Goal: Obtain resource: Download file/media

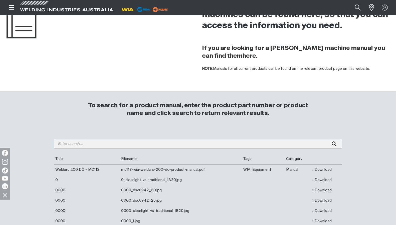
scroll to position [102, 0]
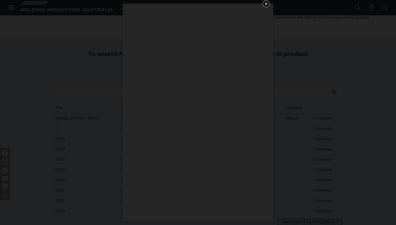
click at [265, 3] on icon "Get 5 WIA Welding Guides Free!" at bounding box center [266, 3] width 3 height 3
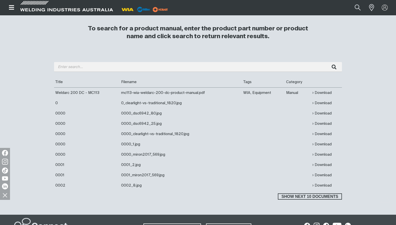
scroll to position [153, 0]
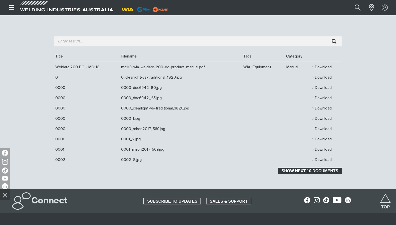
click at [330, 171] on span "Show next 10 documents" at bounding box center [310, 170] width 63 height 7
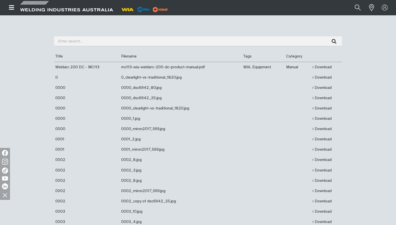
scroll to position [307, 0]
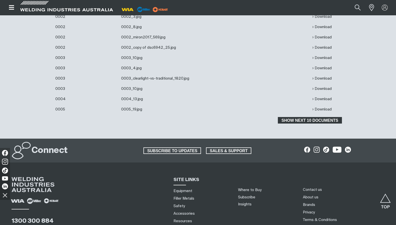
click at [304, 121] on span "Show next 10 documents" at bounding box center [310, 120] width 63 height 7
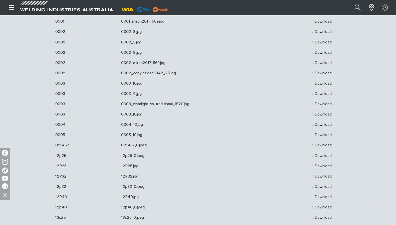
scroll to position [383, 0]
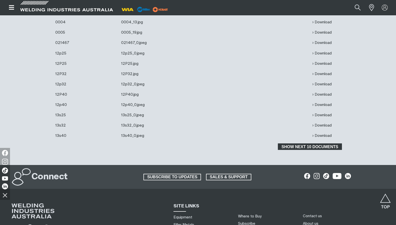
click at [310, 147] on span "Show next 10 documents" at bounding box center [310, 146] width 63 height 7
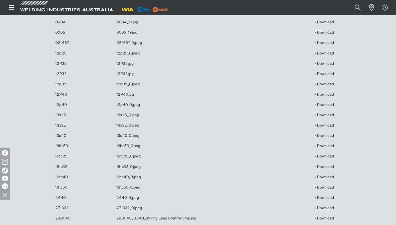
scroll to position [435, 0]
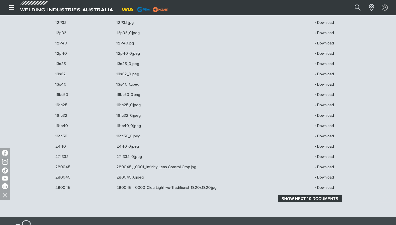
click at [310, 200] on span "Show next 10 documents" at bounding box center [310, 198] width 63 height 7
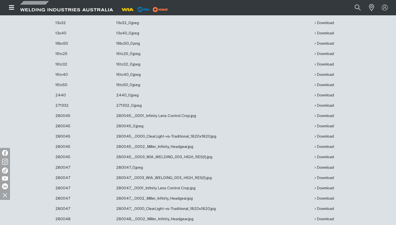
scroll to position [614, 0]
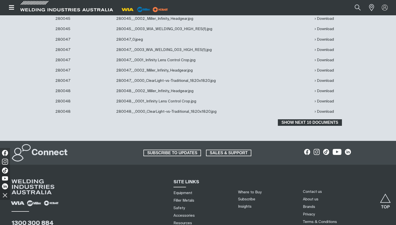
click at [310, 124] on span "Show next 10 documents" at bounding box center [310, 122] width 63 height 7
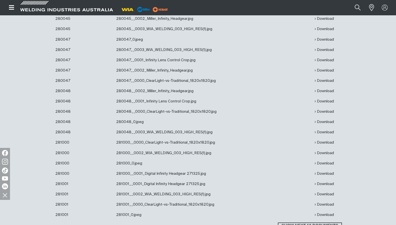
scroll to position [741, 0]
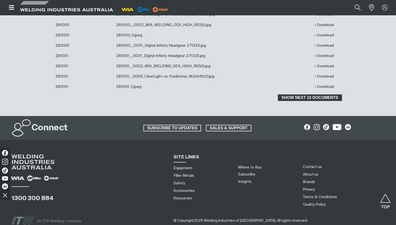
click at [312, 98] on span "Show next 10 documents" at bounding box center [310, 97] width 63 height 7
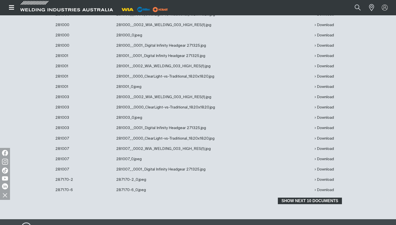
click at [309, 202] on span "Show next 10 documents" at bounding box center [310, 200] width 63 height 7
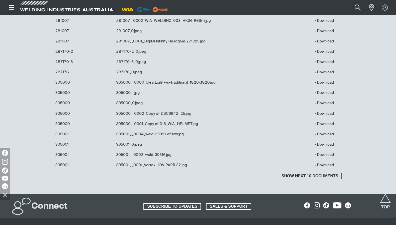
scroll to position [895, 0]
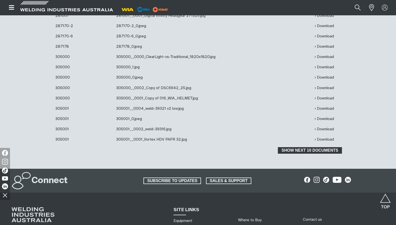
click at [309, 153] on button "Show next 10 documents" at bounding box center [310, 150] width 64 height 7
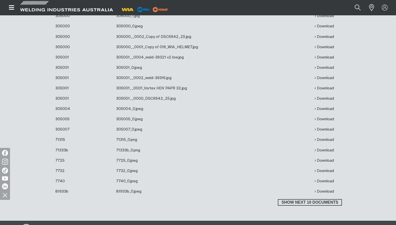
scroll to position [971, 0]
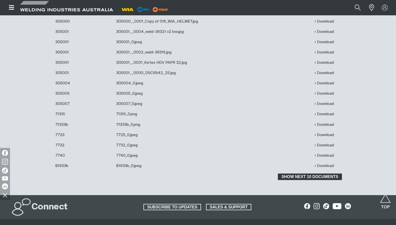
click at [317, 175] on button "Show next 10 documents" at bounding box center [310, 176] width 64 height 7
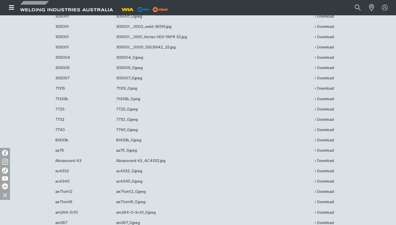
scroll to position [1023, 0]
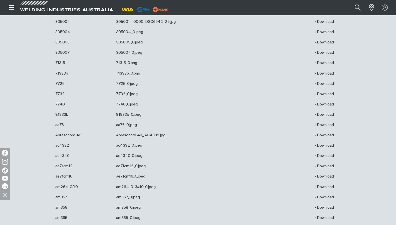
click at [326, 148] on link "Download" at bounding box center [324, 145] width 19 height 6
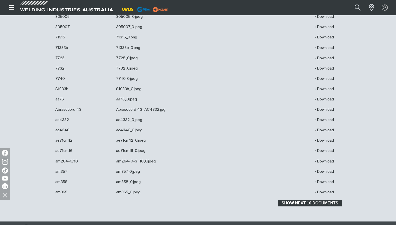
click at [298, 202] on span "Show next 10 documents" at bounding box center [310, 203] width 63 height 7
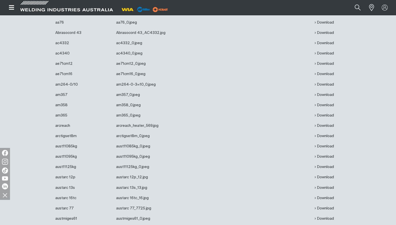
scroll to position [1150, 0]
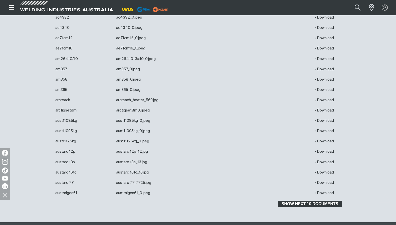
click at [302, 207] on span "Show next 10 documents" at bounding box center [310, 203] width 63 height 7
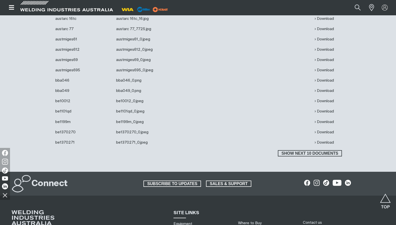
scroll to position [1329, 0]
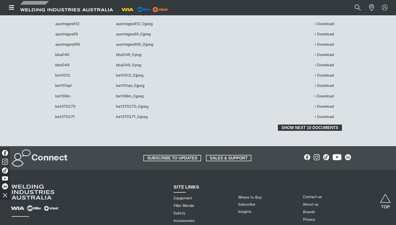
click at [310, 129] on span "Show next 10 documents" at bounding box center [310, 127] width 63 height 7
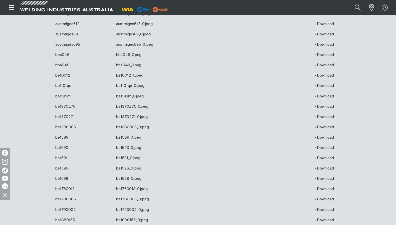
scroll to position [1432, 0]
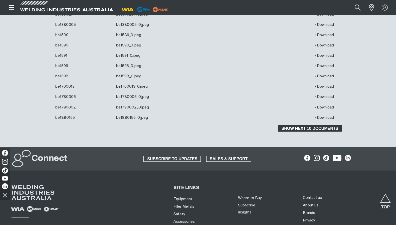
click at [292, 131] on span "Show next 10 documents" at bounding box center [310, 128] width 63 height 7
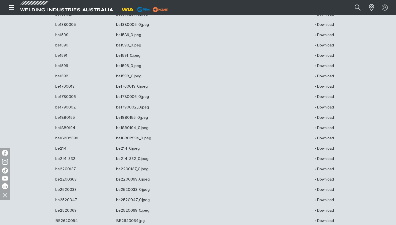
scroll to position [1559, 0]
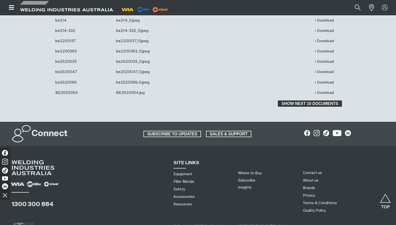
click at [296, 107] on span "Show next 10 documents" at bounding box center [310, 103] width 63 height 7
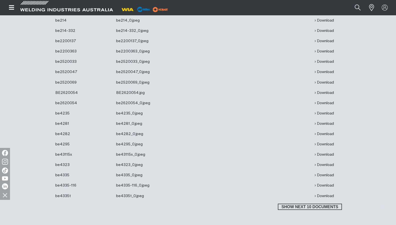
scroll to position [1636, 0]
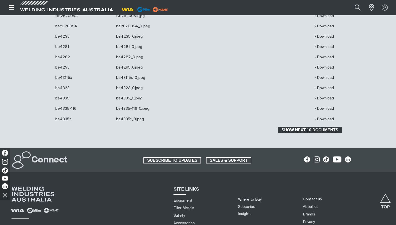
click at [286, 131] on span "Show next 10 documents" at bounding box center [310, 130] width 63 height 7
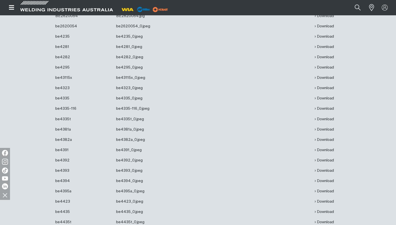
scroll to position [1764, 0]
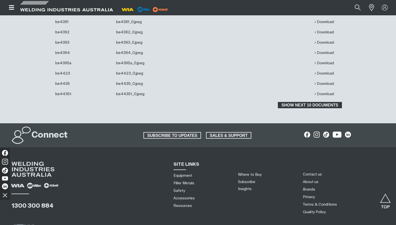
click at [315, 107] on span "Show next 10 documents" at bounding box center [310, 105] width 63 height 7
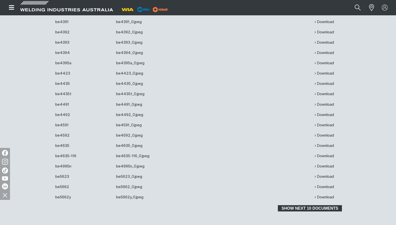
scroll to position [1841, 0]
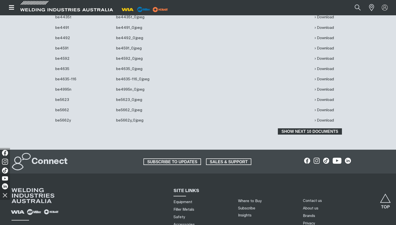
click at [297, 134] on span "Show next 10 documents" at bounding box center [310, 131] width 63 height 7
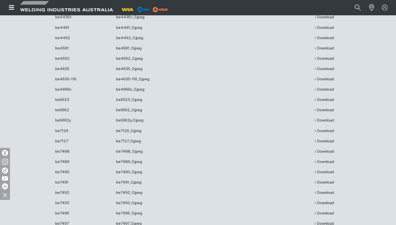
scroll to position [1943, 0]
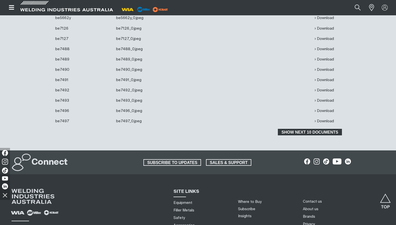
click at [283, 133] on span "Show next 10 documents" at bounding box center [310, 132] width 63 height 7
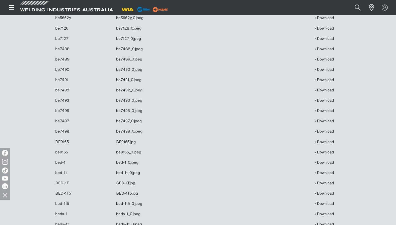
scroll to position [2020, 0]
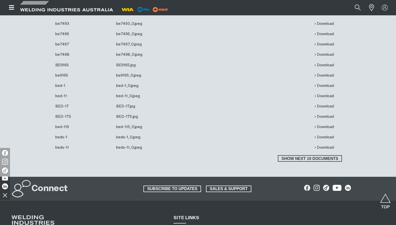
click at [316, 152] on td "Download" at bounding box center [328, 147] width 29 height 10
click at [296, 161] on span "Show next 10 documents" at bounding box center [310, 158] width 63 height 7
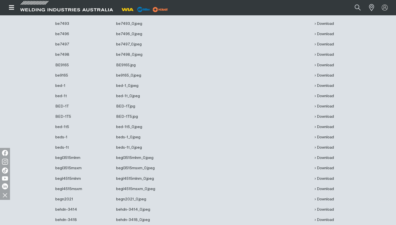
scroll to position [2147, 0]
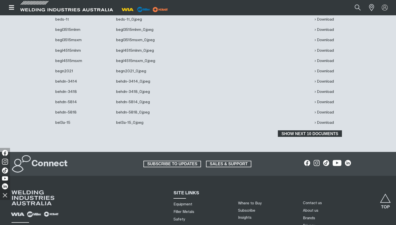
click at [299, 134] on span "Show next 10 documents" at bounding box center [310, 133] width 63 height 7
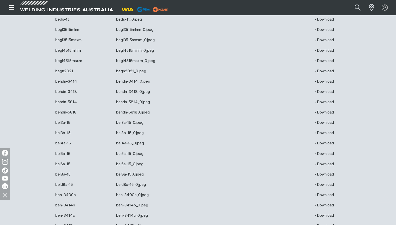
scroll to position [2224, 0]
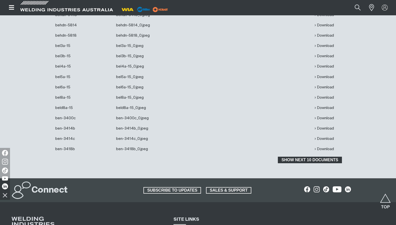
click at [303, 159] on span "Show next 10 documents" at bounding box center [310, 159] width 63 height 7
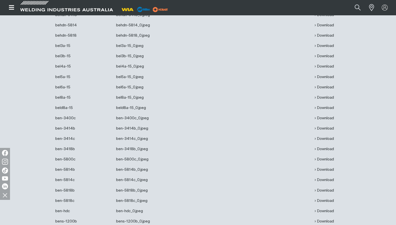
scroll to position [2326, 0]
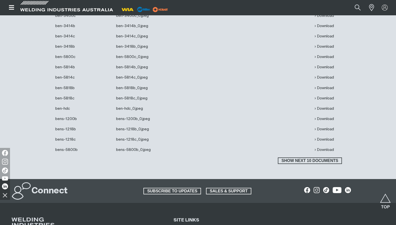
click at [302, 160] on button "Show next 10 documents" at bounding box center [310, 160] width 64 height 7
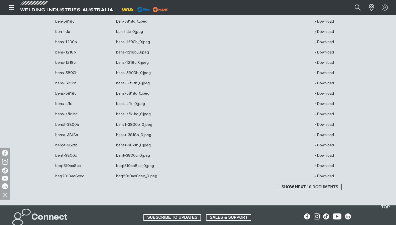
scroll to position [2454, 0]
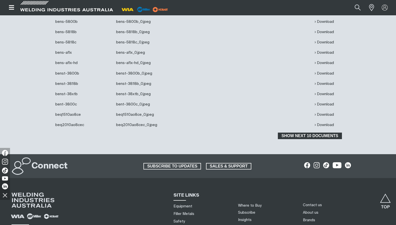
click at [295, 135] on span "Show next 10 documents" at bounding box center [310, 135] width 63 height 7
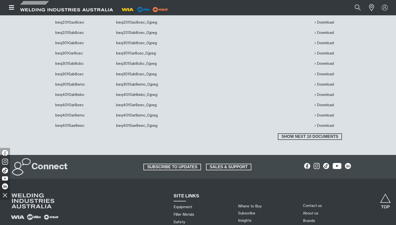
click at [294, 136] on button "Show next 10 documents" at bounding box center [310, 136] width 64 height 7
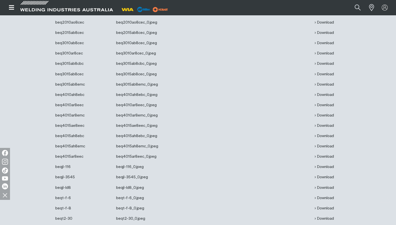
scroll to position [2633, 0]
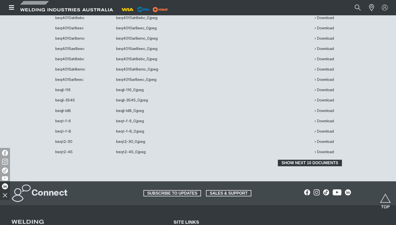
click at [295, 163] on span "Show next 10 documents" at bounding box center [310, 162] width 63 height 7
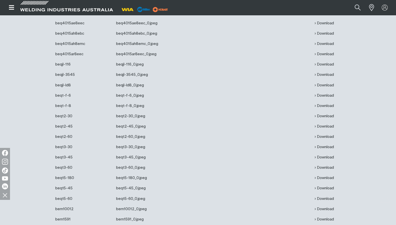
scroll to position [2735, 0]
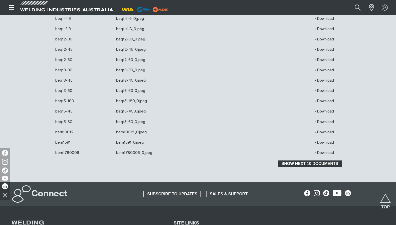
click at [291, 166] on span "Show next 10 documents" at bounding box center [310, 163] width 63 height 7
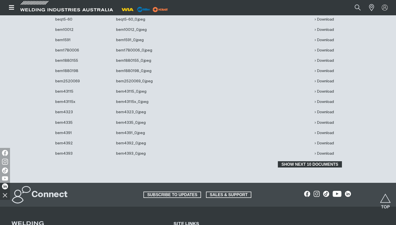
click at [283, 164] on span "Show next 10 documents" at bounding box center [310, 164] width 63 height 7
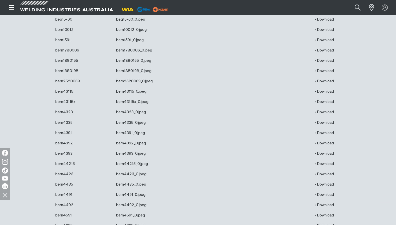
scroll to position [2940, 0]
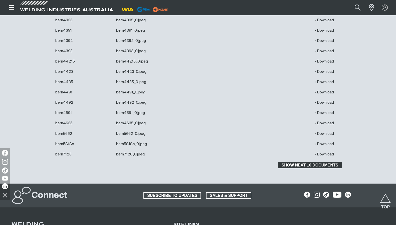
click at [288, 168] on span "Show next 10 documents" at bounding box center [310, 165] width 63 height 7
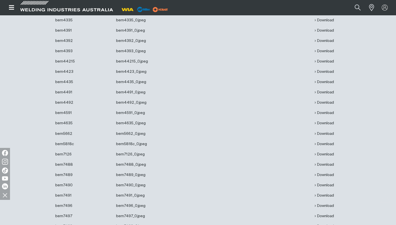
scroll to position [3042, 0]
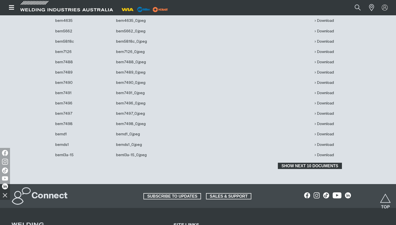
click at [285, 166] on span "Show next 10 documents" at bounding box center [310, 165] width 63 height 7
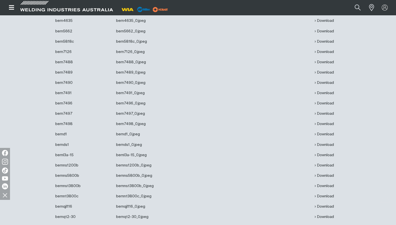
scroll to position [3170, 0]
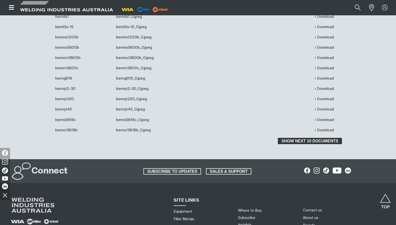
click at [301, 144] on span "Show next 10 documents" at bounding box center [310, 141] width 63 height 7
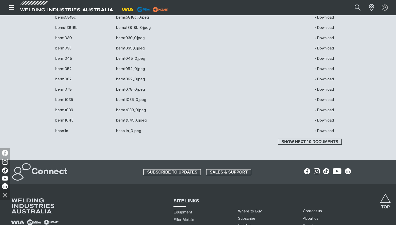
scroll to position [3298, 0]
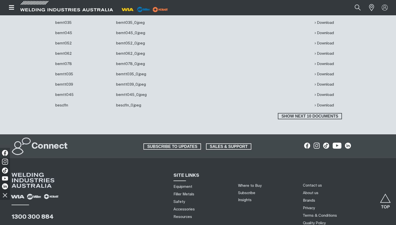
click at [305, 118] on span "Show next 10 documents" at bounding box center [310, 116] width 63 height 7
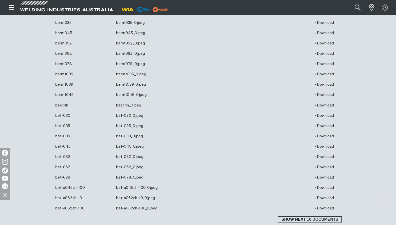
scroll to position [3426, 0]
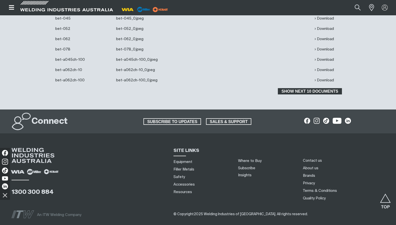
click at [296, 93] on span "Show next 10 documents" at bounding box center [310, 91] width 63 height 7
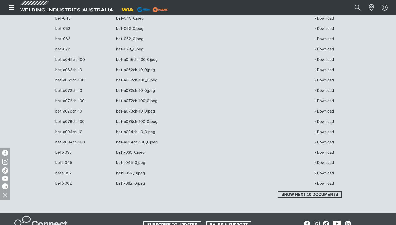
scroll to position [3528, 0]
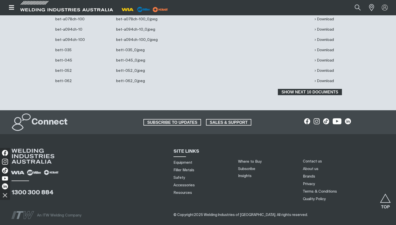
click at [299, 92] on span "Show next 10 documents" at bounding box center [310, 92] width 63 height 7
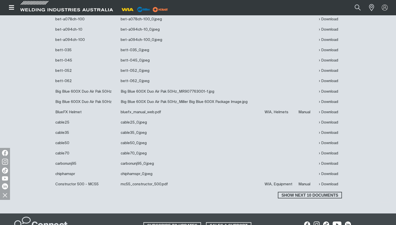
scroll to position [3656, 0]
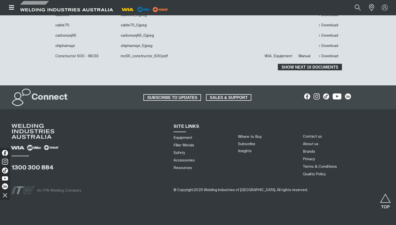
click at [307, 68] on span "Show next 10 documents" at bounding box center [310, 67] width 63 height 7
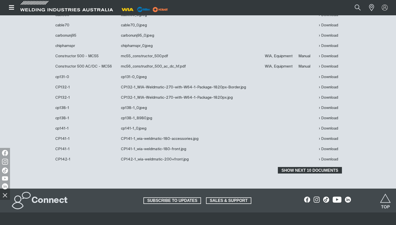
scroll to position [3769, 0]
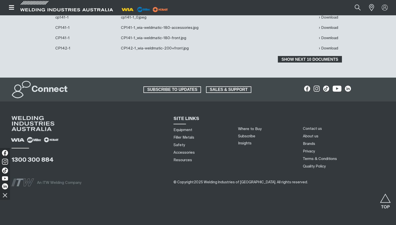
drag, startPoint x: 299, startPoint y: 61, endPoint x: 302, endPoint y: 59, distance: 3.0
click at [302, 58] on span "Show next 10 documents" at bounding box center [310, 59] width 63 height 7
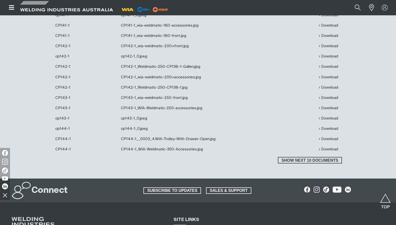
scroll to position [3845, 0]
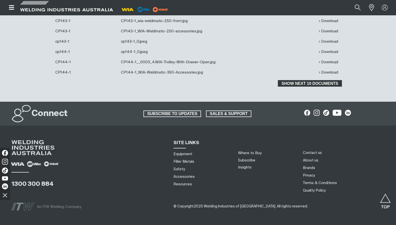
click at [303, 84] on span "Show next 10 documents" at bounding box center [310, 83] width 63 height 7
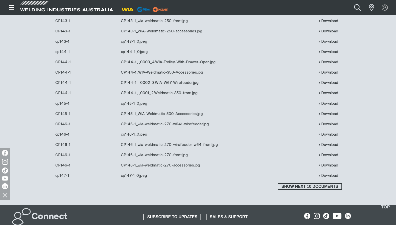
click at [358, 9] on button "Search products" at bounding box center [358, 8] width 20 height 14
click at [345, 7] on input "Search" at bounding box center [327, 7] width 77 height 11
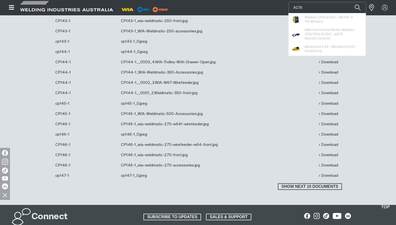
type input "AC15"
click at [350, 2] on button "Search products" at bounding box center [358, 7] width 17 height 11
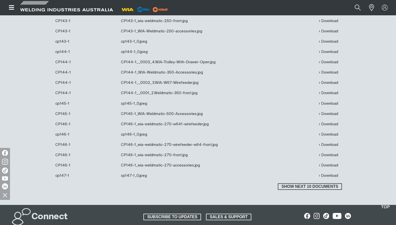
scroll to position [3871, 0]
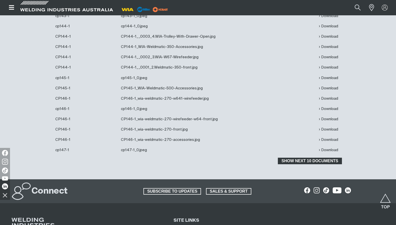
click at [335, 163] on span "Show next 10 documents" at bounding box center [310, 160] width 63 height 7
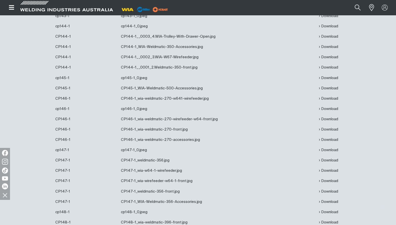
scroll to position [3948, 0]
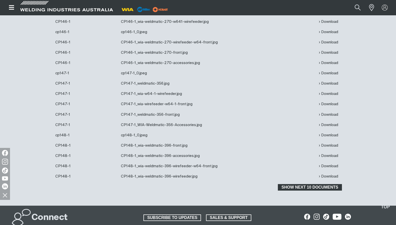
click at [328, 189] on span "Show next 10 documents" at bounding box center [310, 187] width 63 height 7
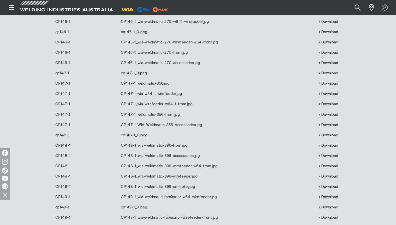
scroll to position [4050, 0]
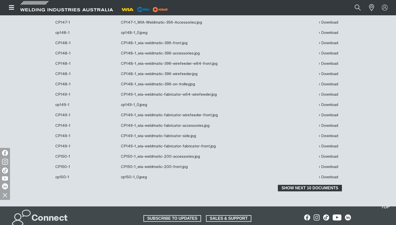
click at [328, 189] on span "Show next 10 documents" at bounding box center [310, 187] width 63 height 7
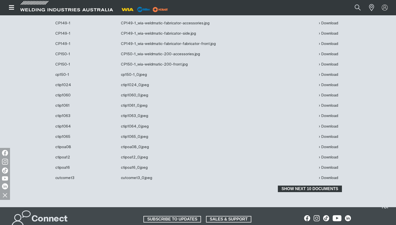
click at [327, 189] on span "Show next 10 documents" at bounding box center [310, 188] width 63 height 7
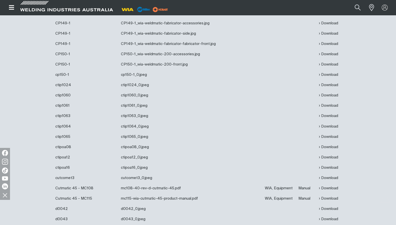
scroll to position [4229, 0]
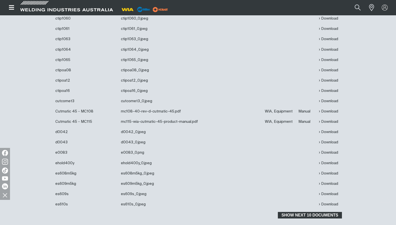
click at [321, 216] on span "Show next 10 documents" at bounding box center [310, 215] width 63 height 7
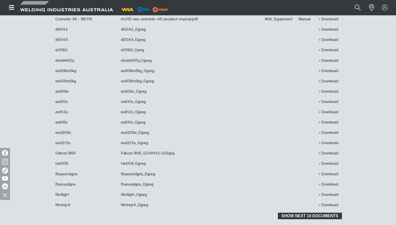
click at [321, 216] on span "Show next 10 documents" at bounding box center [310, 215] width 63 height 7
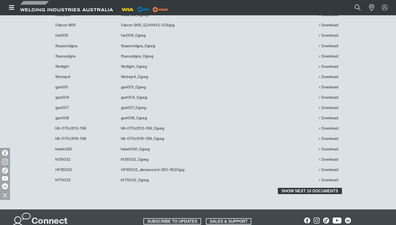
click at [314, 194] on span "Show next 10 documents" at bounding box center [310, 190] width 63 height 7
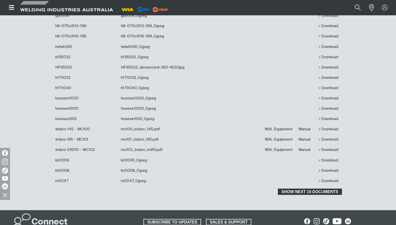
click at [314, 194] on span "Show next 10 documents" at bounding box center [310, 191] width 63 height 7
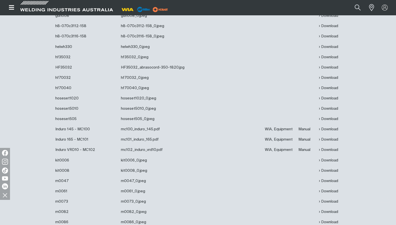
scroll to position [4689, 0]
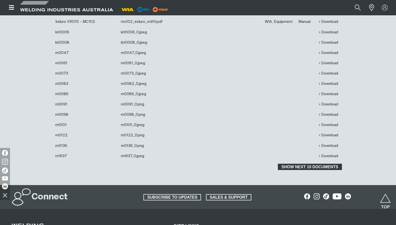
click at [307, 168] on span "Show next 10 documents" at bounding box center [310, 166] width 63 height 7
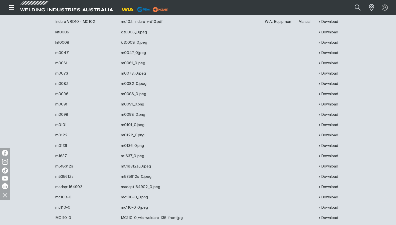
scroll to position [4817, 0]
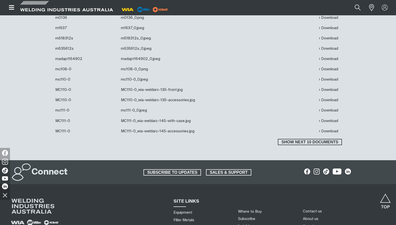
click at [297, 136] on td at bounding box center [281, 131] width 34 height 10
click at [297, 145] on span "Show next 10 documents" at bounding box center [310, 142] width 63 height 7
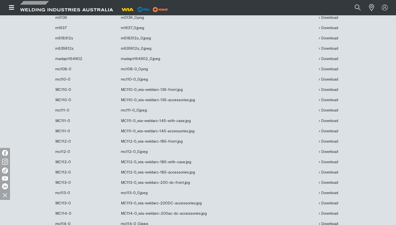
scroll to position [4894, 0]
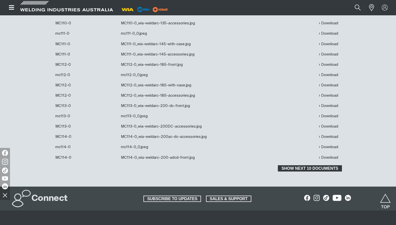
click at [308, 170] on span "Show next 10 documents" at bounding box center [310, 168] width 63 height 7
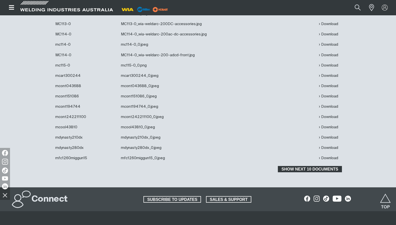
click at [308, 170] on span "Show next 10 documents" at bounding box center [310, 169] width 63 height 7
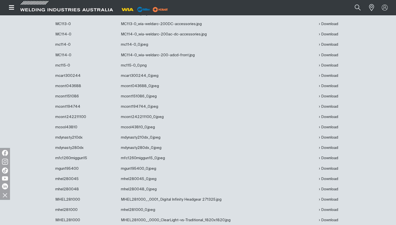
scroll to position [5124, 0]
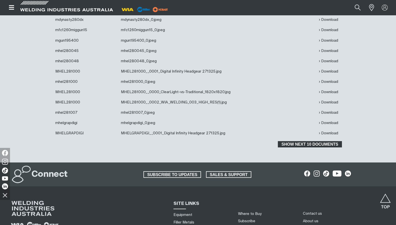
click at [300, 145] on span "Show next 10 documents" at bounding box center [310, 144] width 63 height 7
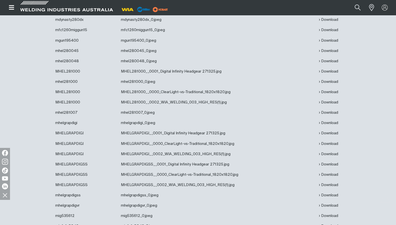
scroll to position [5226, 0]
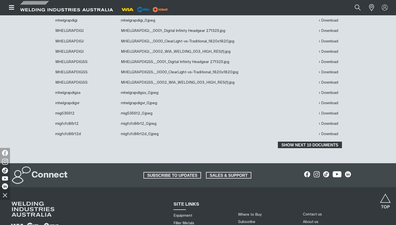
click at [300, 145] on span "Show next 10 documents" at bounding box center [310, 144] width 63 height 7
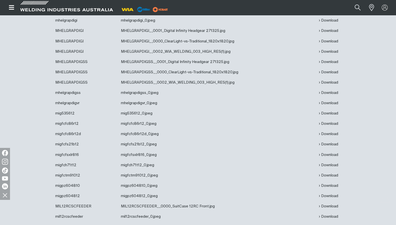
scroll to position [5303, 0]
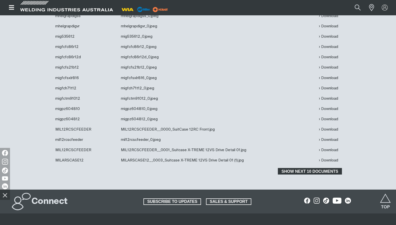
click at [299, 174] on span "Show next 10 documents" at bounding box center [310, 171] width 63 height 7
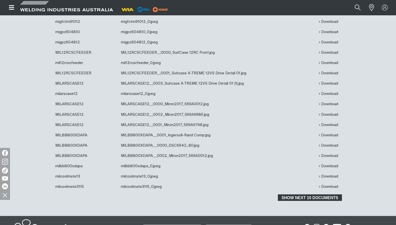
scroll to position [5430, 0]
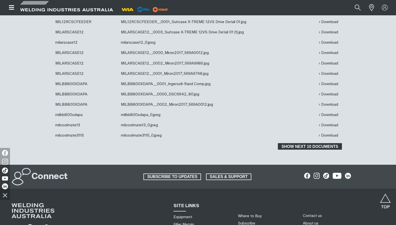
click at [301, 147] on span "Show next 10 documents" at bounding box center [310, 146] width 63 height 7
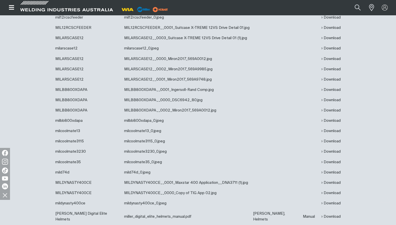
scroll to position [5507, 0]
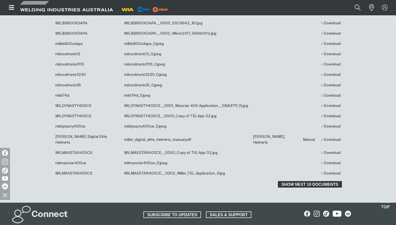
click at [305, 181] on span "Show next 10 documents" at bounding box center [310, 184] width 63 height 7
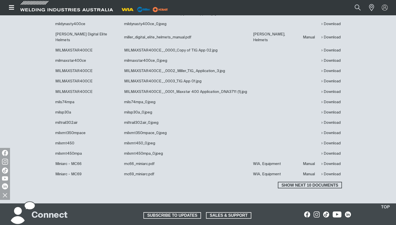
scroll to position [5635, 0]
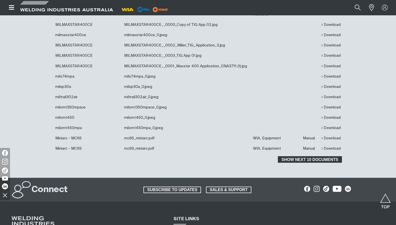
click at [296, 156] on span "Show next 10 documents" at bounding box center [310, 159] width 63 height 7
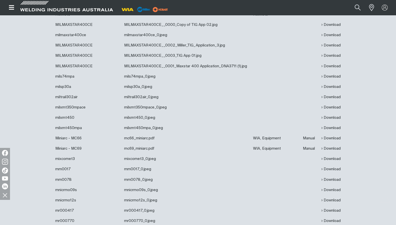
scroll to position [5686, 0]
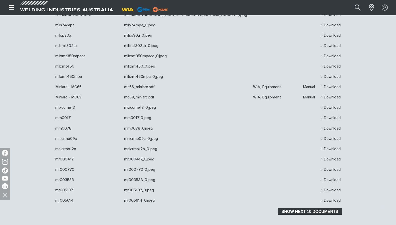
click at [304, 208] on span "Show next 10 documents" at bounding box center [310, 211] width 63 height 7
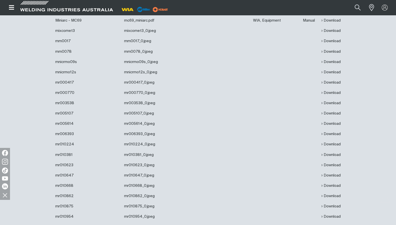
scroll to position [5865, 0]
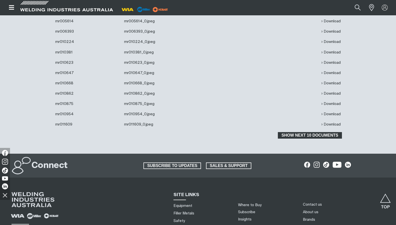
click at [307, 132] on span "Show next 10 documents" at bounding box center [310, 135] width 63 height 7
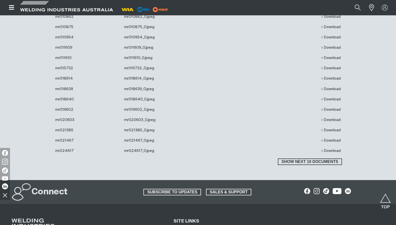
scroll to position [5967, 0]
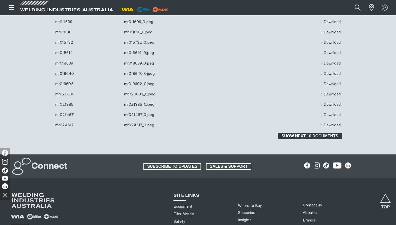
click at [307, 133] on span "Show next 10 documents" at bounding box center [310, 136] width 63 height 7
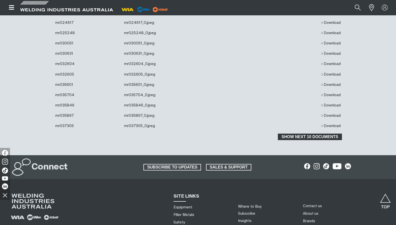
click at [307, 133] on span "Show next 10 documents" at bounding box center [310, 136] width 63 height 7
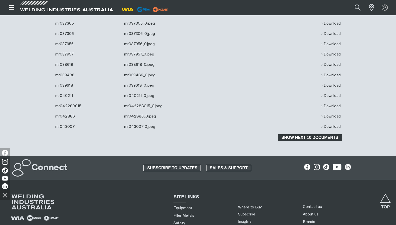
scroll to position [6197, 0]
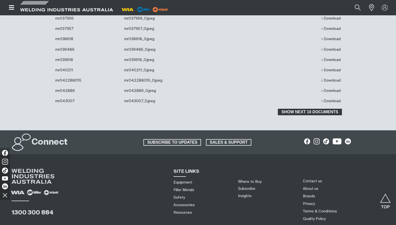
click at [302, 109] on span "Show next 10 documents" at bounding box center [310, 112] width 63 height 7
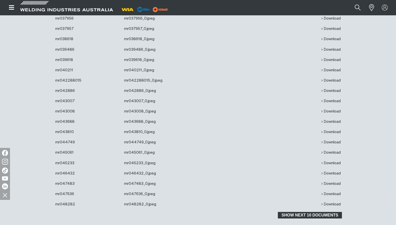
scroll to position [6274, 0]
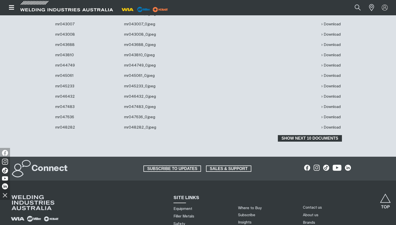
click at [300, 135] on span "Show next 10 documents" at bounding box center [310, 138] width 63 height 7
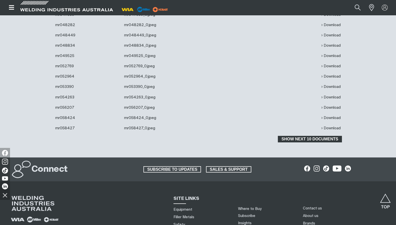
click at [300, 136] on span "Show next 10 documents" at bounding box center [310, 139] width 63 height 7
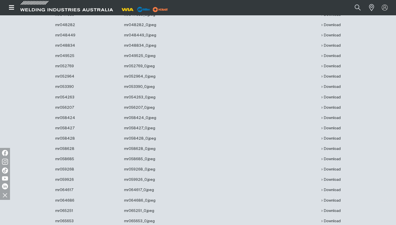
scroll to position [6453, 0]
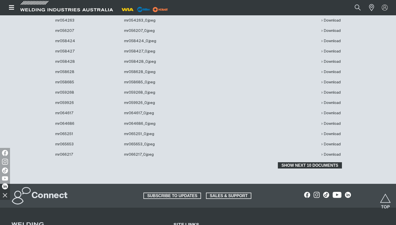
click at [299, 162] on span "Show next 10 documents" at bounding box center [310, 165] width 63 height 7
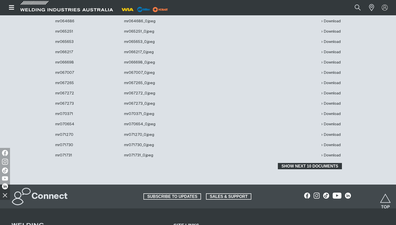
click at [299, 163] on span "Show next 10 documents" at bounding box center [310, 166] width 63 height 7
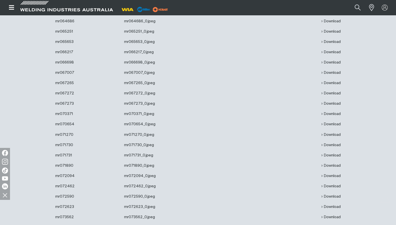
scroll to position [6657, 0]
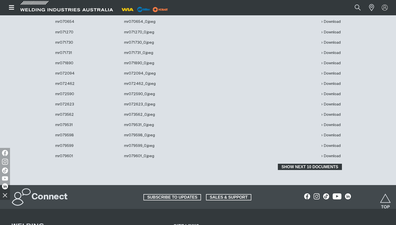
click at [299, 163] on button "Show next 10 documents" at bounding box center [310, 166] width 64 height 7
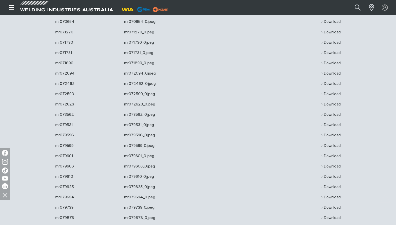
scroll to position [6760, 0]
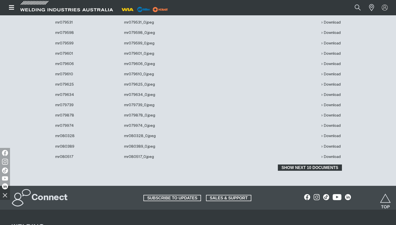
click at [299, 164] on span "Show next 10 documents" at bounding box center [310, 167] width 63 height 7
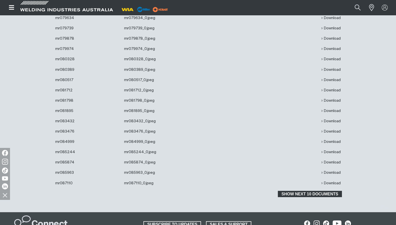
scroll to position [6862, 0]
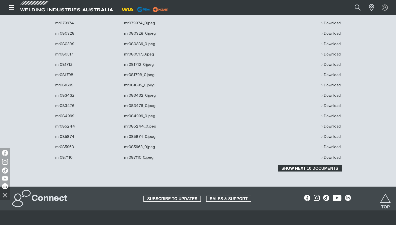
click at [299, 165] on span "Show next 10 documents" at bounding box center [310, 168] width 63 height 7
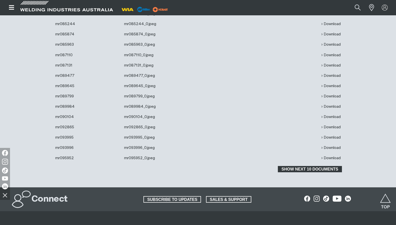
click at [299, 166] on span "Show next 10 documents" at bounding box center [310, 169] width 63 height 7
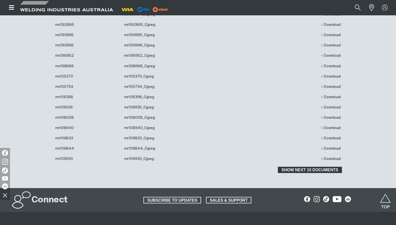
scroll to position [7092, 0]
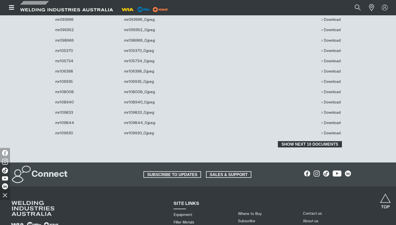
click at [299, 141] on span "Show next 10 documents" at bounding box center [310, 144] width 63 height 7
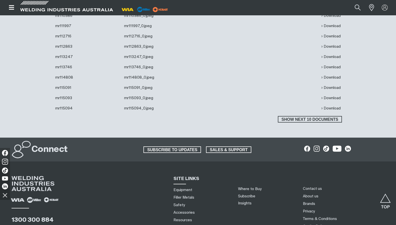
scroll to position [7245, 0]
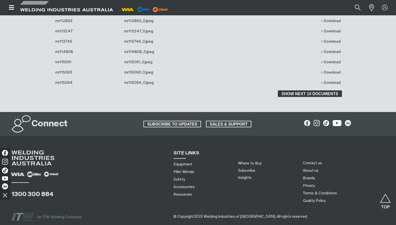
click at [315, 90] on button "Show next 10 documents" at bounding box center [310, 93] width 64 height 7
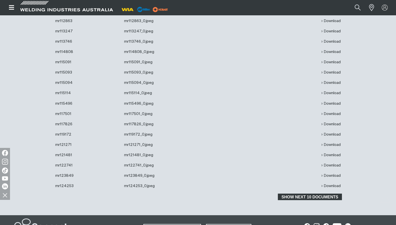
scroll to position [7374, 0]
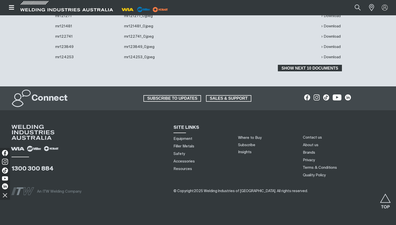
click at [316, 65] on span "Show next 10 documents" at bounding box center [310, 68] width 63 height 7
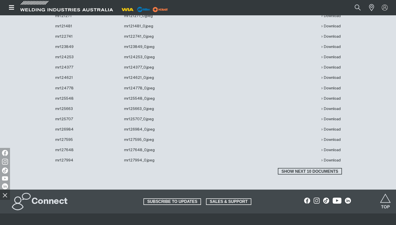
scroll to position [7477, 0]
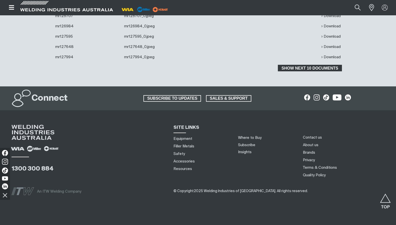
click at [294, 65] on span "Show next 10 documents" at bounding box center [310, 68] width 63 height 7
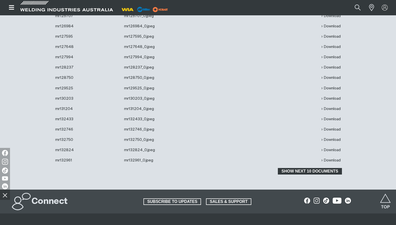
scroll to position [7579, 0]
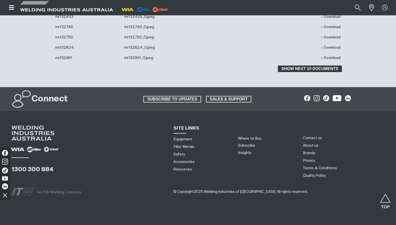
click at [300, 65] on span "Show next 10 documents" at bounding box center [310, 68] width 63 height 7
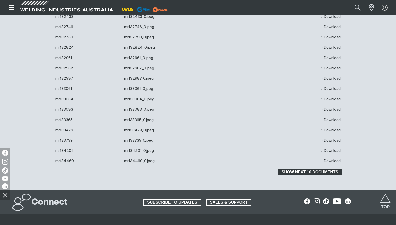
click at [327, 168] on span "Show next 10 documents" at bounding box center [310, 171] width 63 height 7
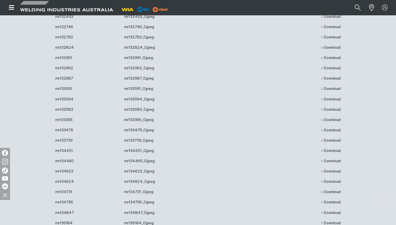
scroll to position [7733, 0]
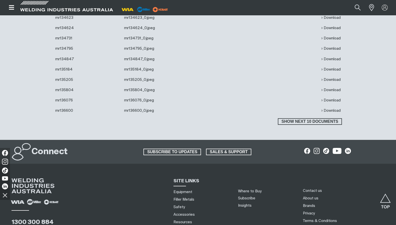
click at [311, 106] on td at bounding box center [311, 110] width 19 height 10
click at [308, 118] on span "Show next 10 documents" at bounding box center [310, 121] width 63 height 7
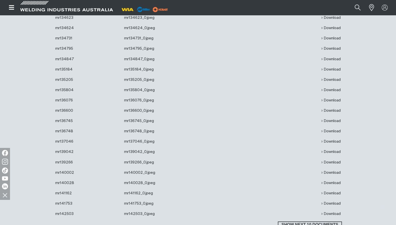
scroll to position [7809, 0]
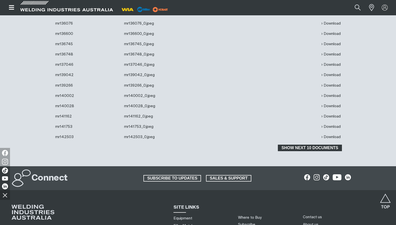
click at [300, 144] on span "Show next 10 documents" at bounding box center [310, 147] width 63 height 7
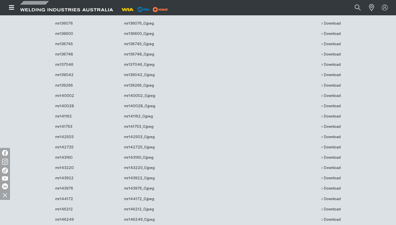
scroll to position [7912, 0]
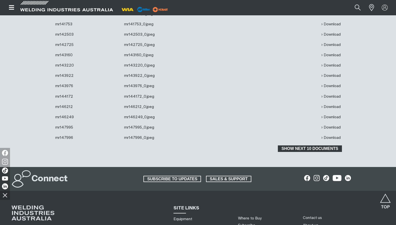
click at [288, 145] on span "Show next 10 documents" at bounding box center [310, 148] width 63 height 7
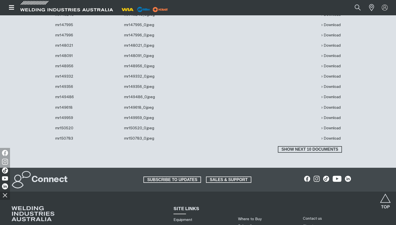
scroll to position [8039, 0]
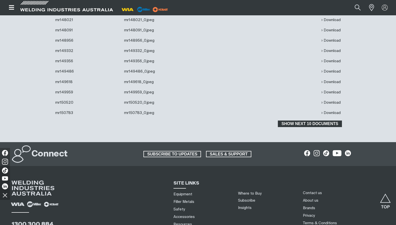
click at [303, 120] on span "Show next 10 documents" at bounding box center [310, 123] width 63 height 7
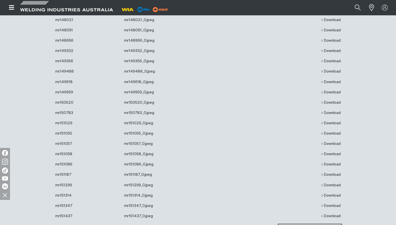
scroll to position [8091, 0]
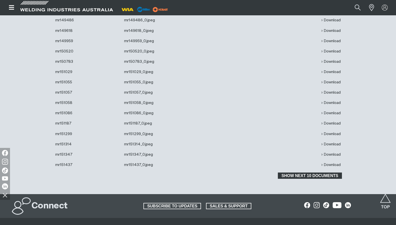
click at [306, 172] on span "Show next 10 documents" at bounding box center [310, 175] width 63 height 7
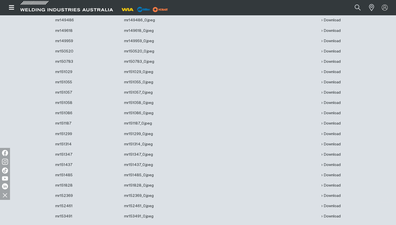
scroll to position [8167, 0]
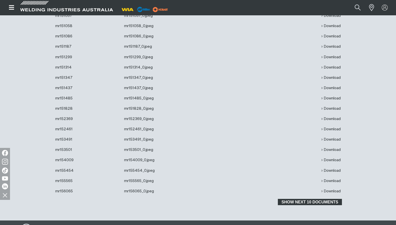
click at [300, 198] on button "Show next 10 documents" at bounding box center [310, 201] width 64 height 7
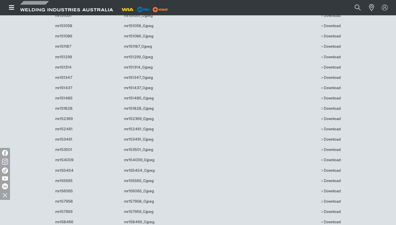
scroll to position [8295, 0]
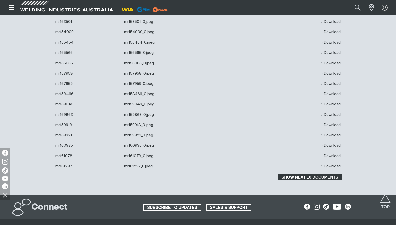
click at [296, 174] on span "Show next 10 documents" at bounding box center [310, 177] width 63 height 7
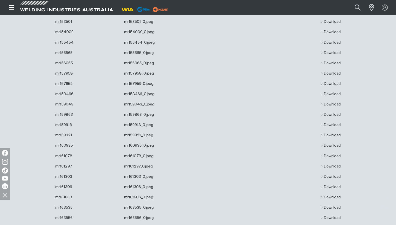
scroll to position [8372, 0]
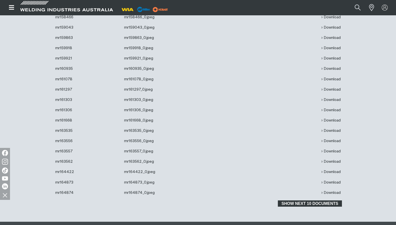
click at [297, 200] on span "Show next 10 documents" at bounding box center [310, 203] width 63 height 7
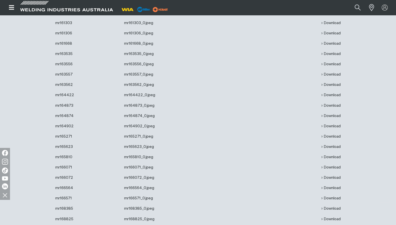
scroll to position [8474, 0]
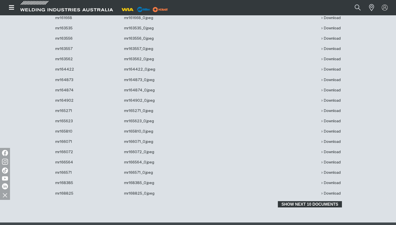
click at [293, 201] on span "Show next 10 documents" at bounding box center [310, 204] width 63 height 7
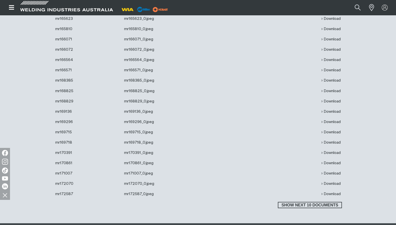
scroll to position [8602, 0]
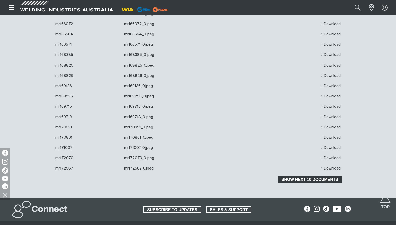
click at [303, 176] on span "Show next 10 documents" at bounding box center [310, 179] width 63 height 7
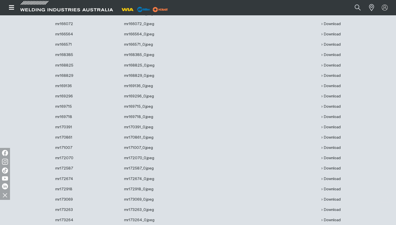
scroll to position [8704, 0]
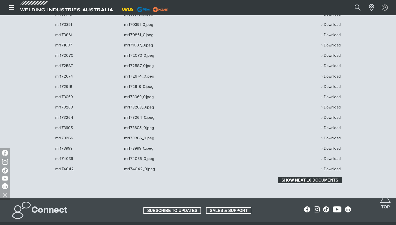
click at [290, 177] on span "Show next 10 documents" at bounding box center [310, 180] width 63 height 7
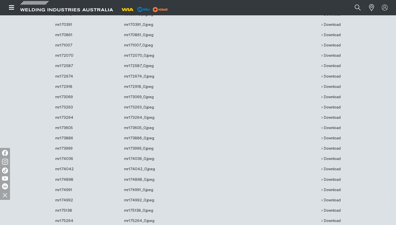
scroll to position [8832, 0]
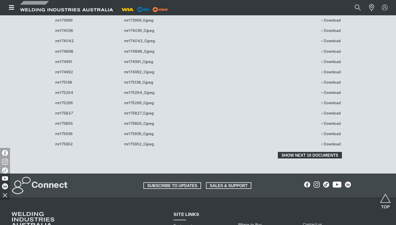
click at [300, 152] on span "Show next 10 documents" at bounding box center [310, 155] width 63 height 7
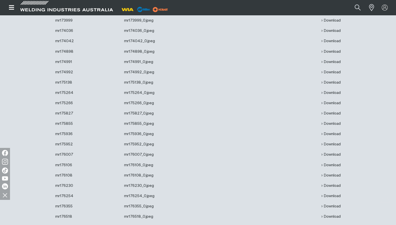
scroll to position [8909, 0]
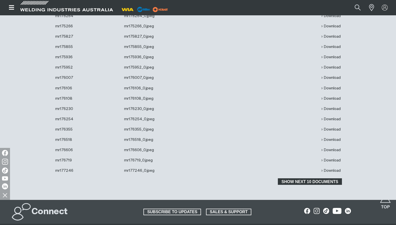
click at [293, 178] on span "Show next 10 documents" at bounding box center [310, 181] width 63 height 7
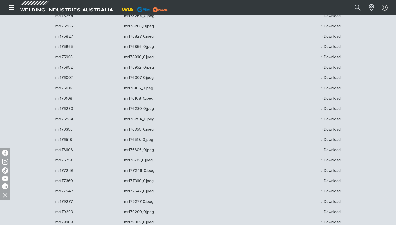
scroll to position [9011, 0]
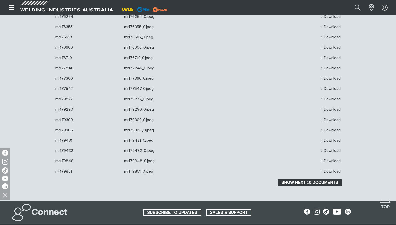
click at [306, 179] on span "Show next 10 documents" at bounding box center [310, 182] width 63 height 7
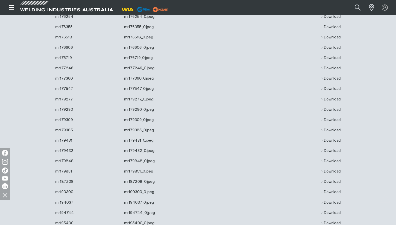
scroll to position [9139, 0]
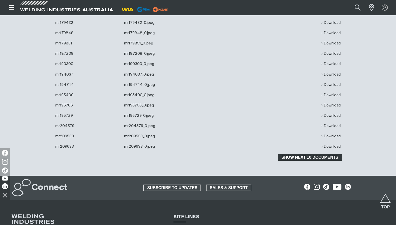
click at [292, 154] on span "Show next 10 documents" at bounding box center [310, 157] width 63 height 7
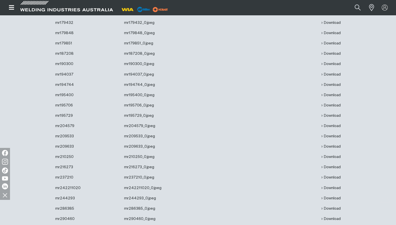
scroll to position [9241, 0]
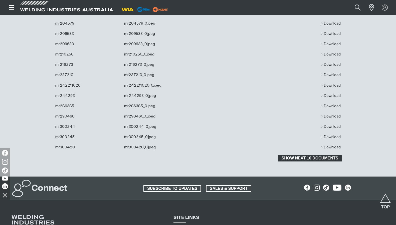
click at [290, 155] on button "Show next 10 documents" at bounding box center [310, 158] width 64 height 7
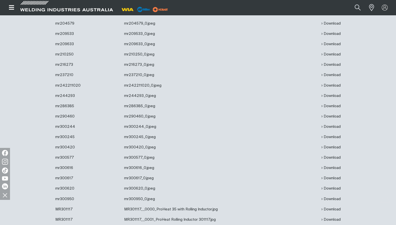
scroll to position [9343, 0]
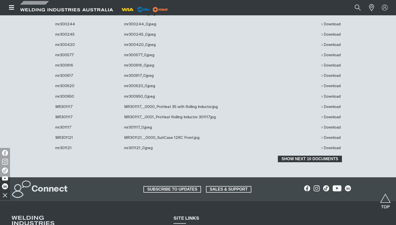
click at [288, 155] on span "Show next 10 documents" at bounding box center [310, 158] width 63 height 7
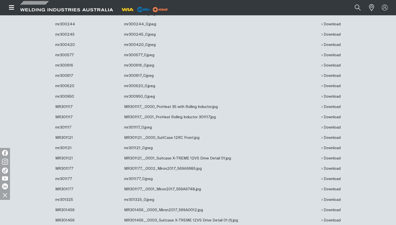
scroll to position [9445, 0]
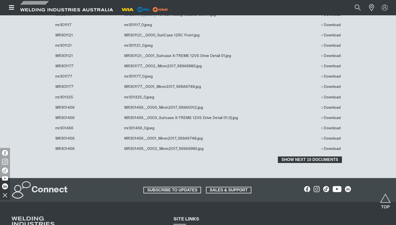
click at [302, 156] on span "Show next 10 documents" at bounding box center [310, 159] width 63 height 7
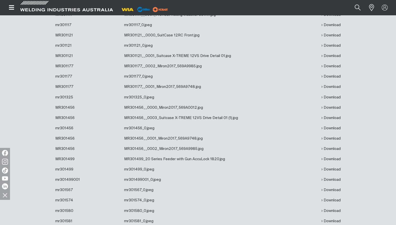
scroll to position [9522, 0]
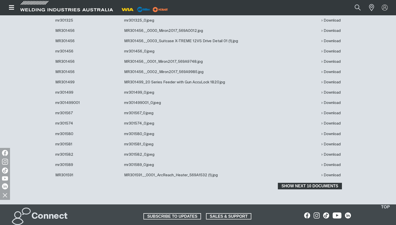
click at [305, 182] on span "Show next 10 documents" at bounding box center [310, 185] width 63 height 7
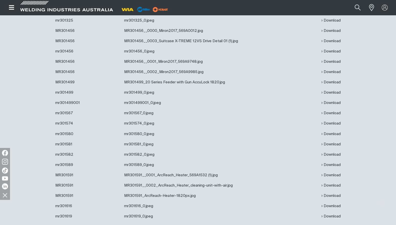
scroll to position [9624, 0]
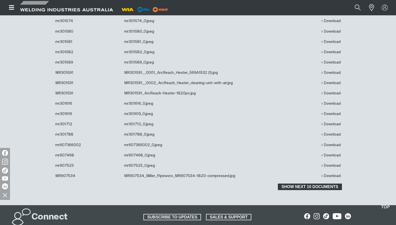
click at [305, 183] on span "Show next 10 documents" at bounding box center [310, 186] width 63 height 7
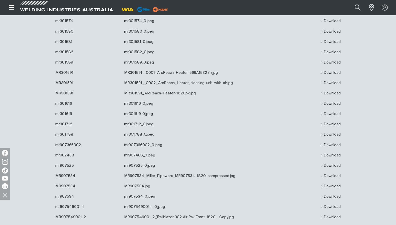
scroll to position [9727, 0]
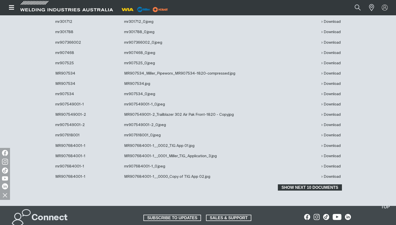
click at [302, 184] on span "Show next 10 documents" at bounding box center [310, 187] width 63 height 7
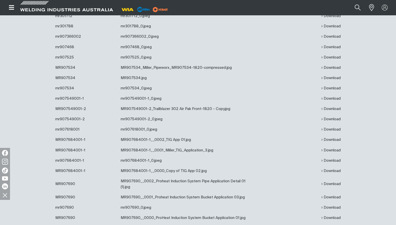
scroll to position [9829, 0]
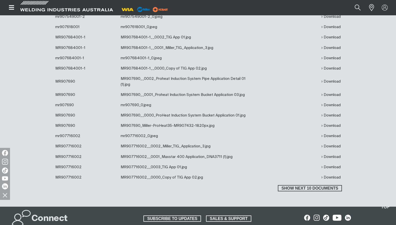
click at [297, 185] on span "Show next 10 documents" at bounding box center [310, 188] width 63 height 7
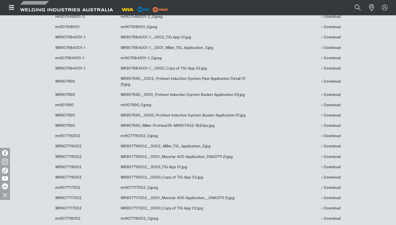
scroll to position [9982, 0]
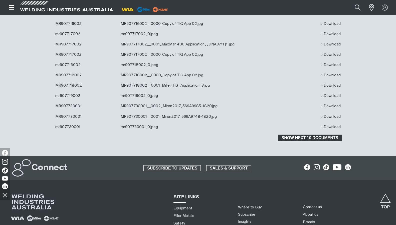
click at [297, 134] on span "Show next 10 documents" at bounding box center [310, 137] width 63 height 7
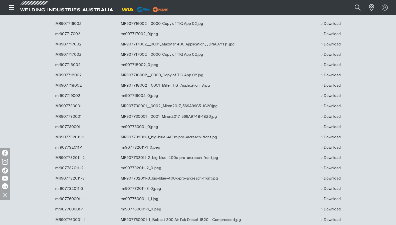
scroll to position [10085, 0]
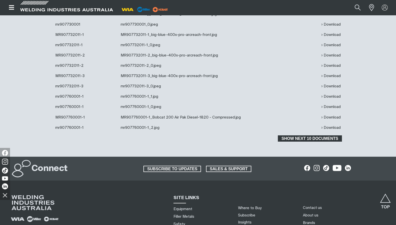
click at [297, 135] on span "Show next 10 documents" at bounding box center [310, 138] width 63 height 7
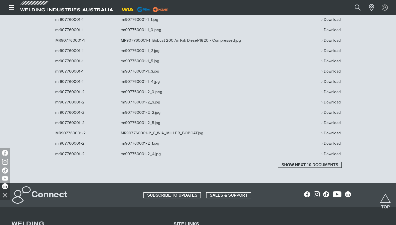
scroll to position [10187, 0]
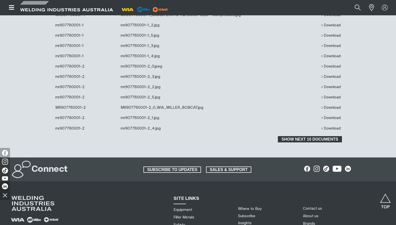
click at [295, 136] on span "Show next 10 documents" at bounding box center [310, 139] width 63 height 7
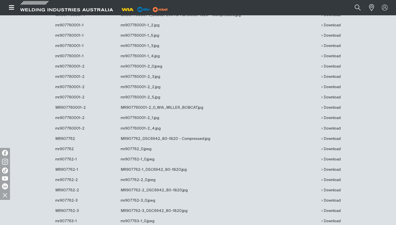
scroll to position [10289, 0]
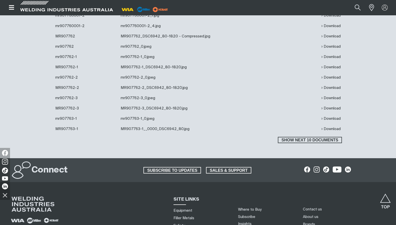
click at [296, 137] on span "Show next 10 documents" at bounding box center [310, 140] width 63 height 7
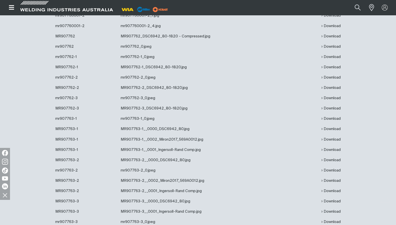
scroll to position [10366, 0]
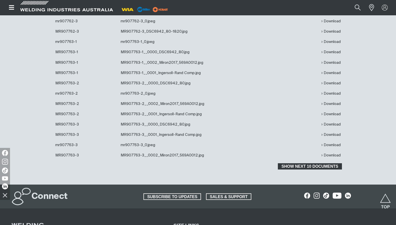
click at [300, 163] on span "Show next 10 documents" at bounding box center [310, 166] width 63 height 7
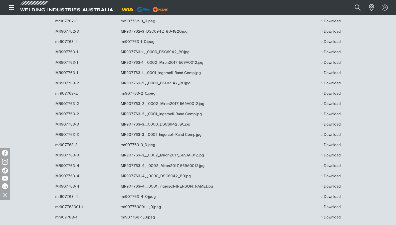
scroll to position [10468, 0]
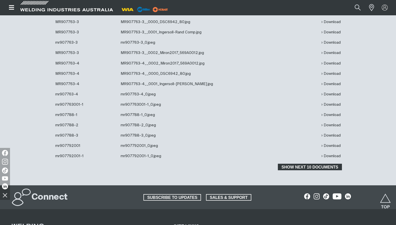
click at [300, 163] on span "Show next 10 documents" at bounding box center [310, 166] width 63 height 7
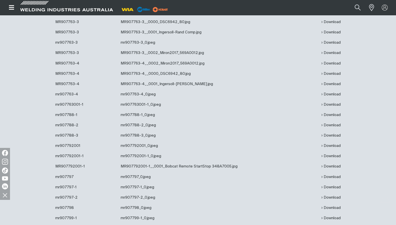
scroll to position [10570, 0]
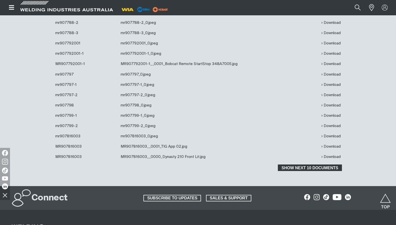
click at [300, 164] on span "Show next 10 documents" at bounding box center [310, 167] width 63 height 7
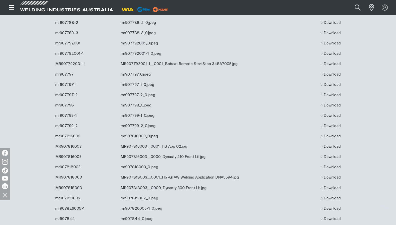
scroll to position [10673, 0]
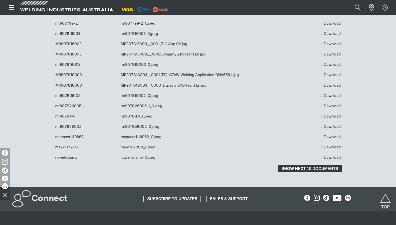
click at [300, 165] on span "Show next 10 documents" at bounding box center [310, 168] width 63 height 7
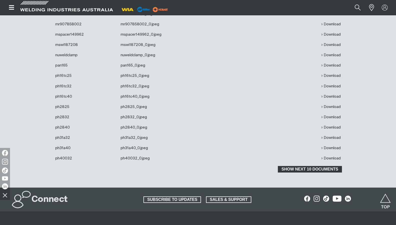
click at [300, 166] on span "Show next 10 documents" at bounding box center [310, 169] width 63 height 7
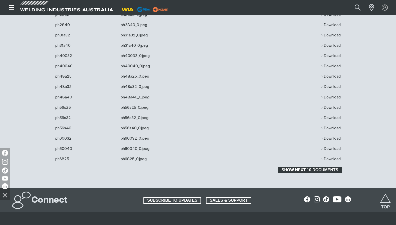
click at [300, 166] on button "Show next 10 documents" at bounding box center [310, 169] width 64 height 7
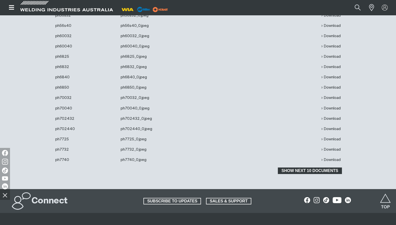
click at [295, 167] on span "Show next 10 documents" at bounding box center [310, 170] width 63 height 7
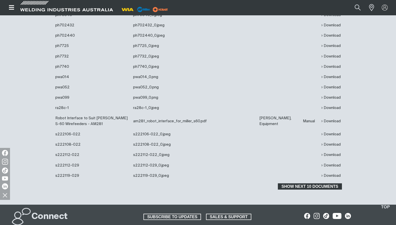
click at [300, 189] on span "Show next 10 documents" at bounding box center [310, 186] width 63 height 7
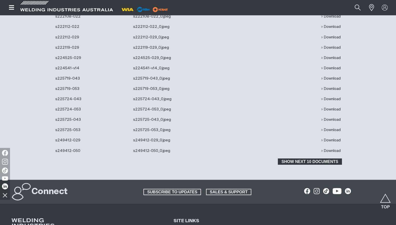
click at [299, 165] on span "Show next 10 documents" at bounding box center [310, 161] width 63 height 7
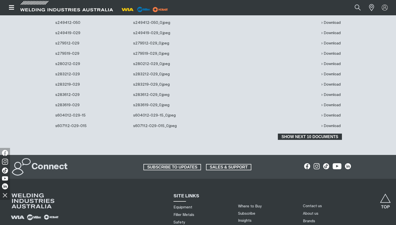
click at [298, 140] on span "Show next 10 documents" at bounding box center [310, 136] width 63 height 7
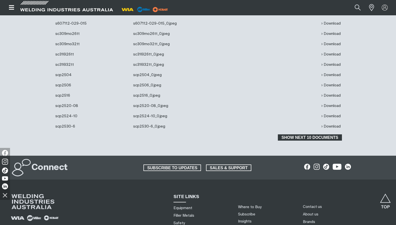
click at [298, 141] on span "Show next 10 documents" at bounding box center [310, 137] width 63 height 7
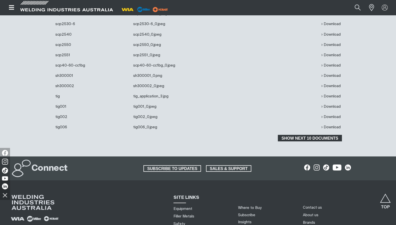
click at [298, 141] on span "Show next 10 documents" at bounding box center [310, 138] width 63 height 7
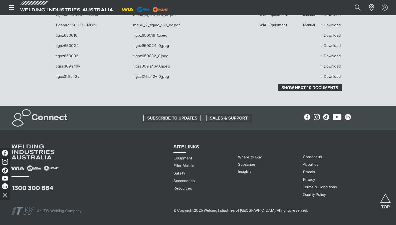
click at [301, 91] on span "Show next 10 documents" at bounding box center [310, 87] width 63 height 7
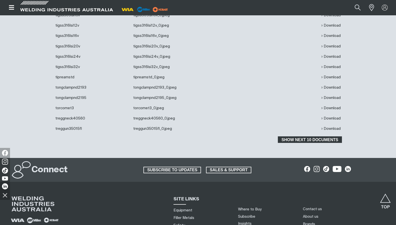
click at [298, 143] on span "Show next 10 documents" at bounding box center [310, 139] width 63 height 7
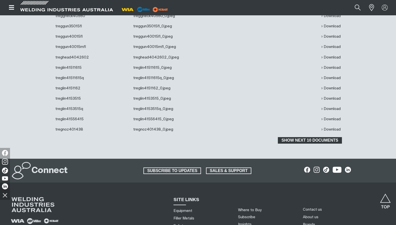
click at [298, 143] on span "Show next 10 documents" at bounding box center [310, 140] width 63 height 7
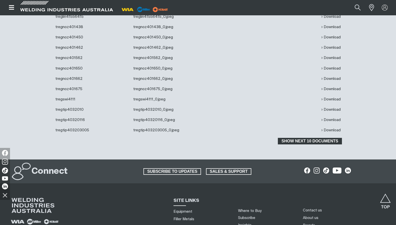
click at [298, 144] on span "Show next 10 documents" at bounding box center [310, 141] width 63 height 7
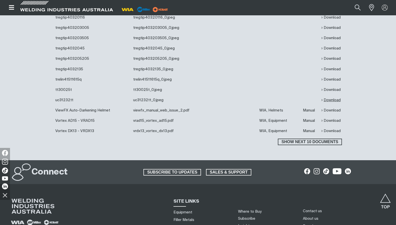
click at [335, 103] on link "Download" at bounding box center [331, 100] width 19 height 6
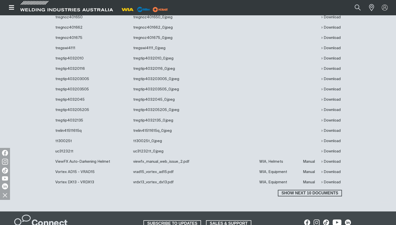
scroll to position [12079, 0]
